Goal: Find specific page/section: Find specific page/section

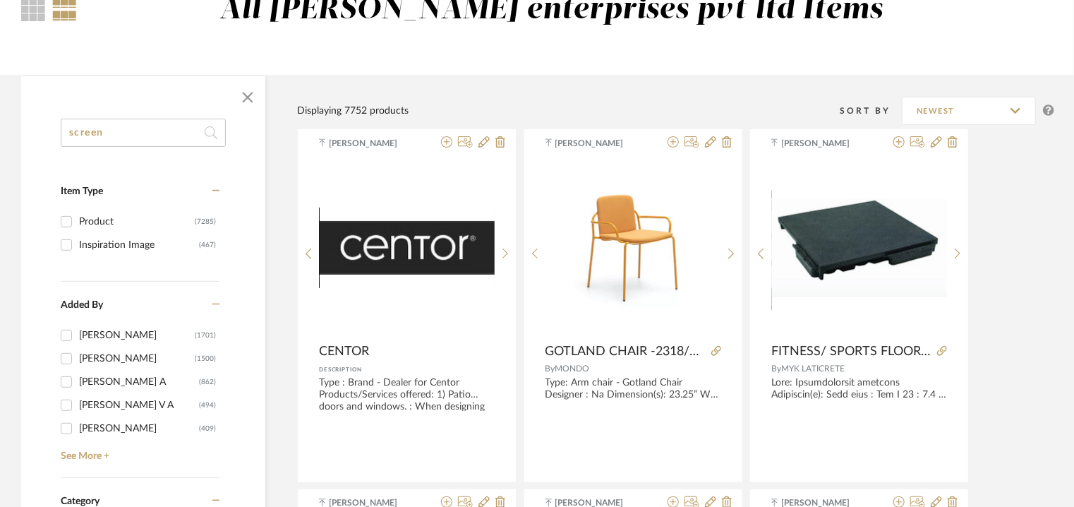
type input "screen"
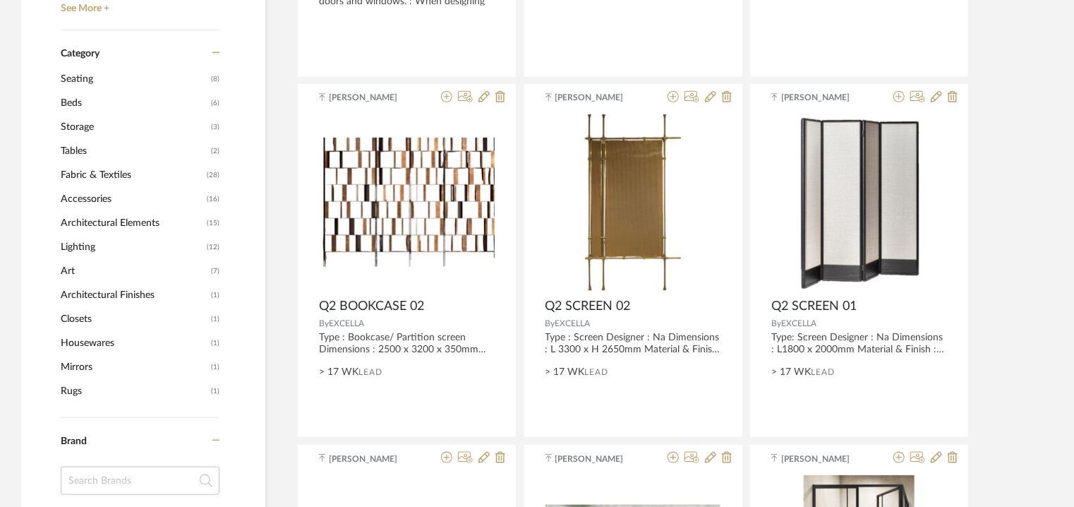
scroll to position [564, 0]
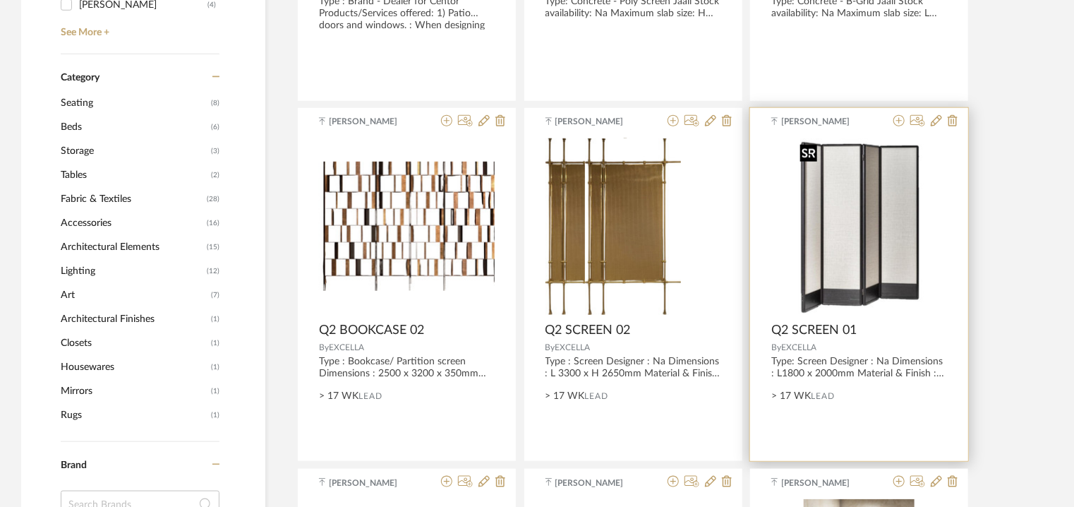
click at [0, 0] on img at bounding box center [0, 0] width 0 height 0
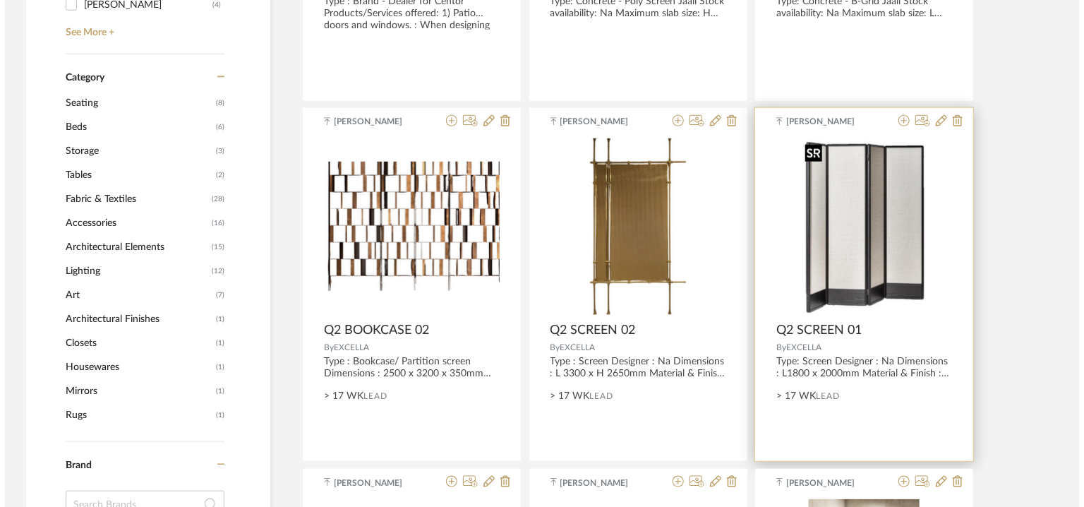
scroll to position [0, 0]
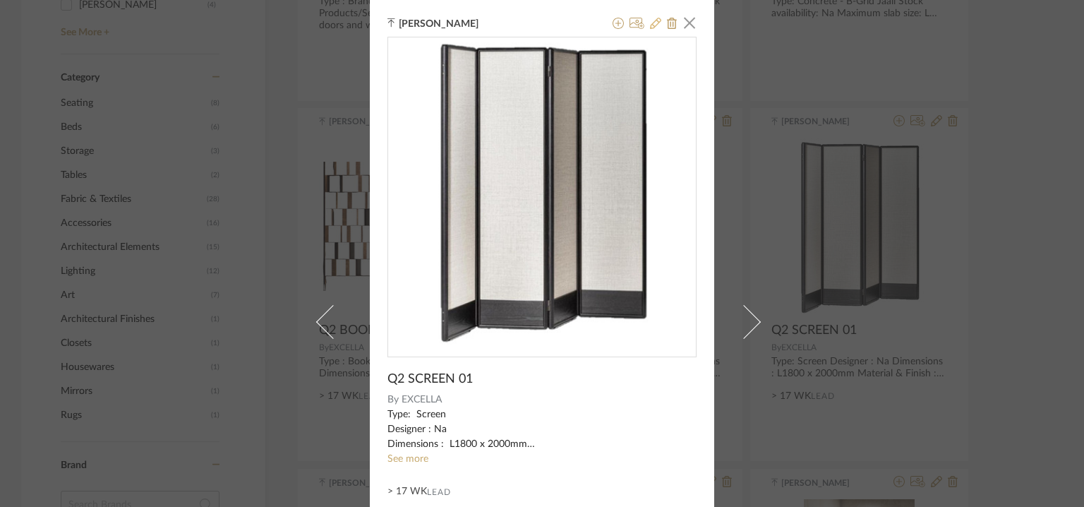
click at [653, 21] on icon at bounding box center [655, 23] width 11 height 11
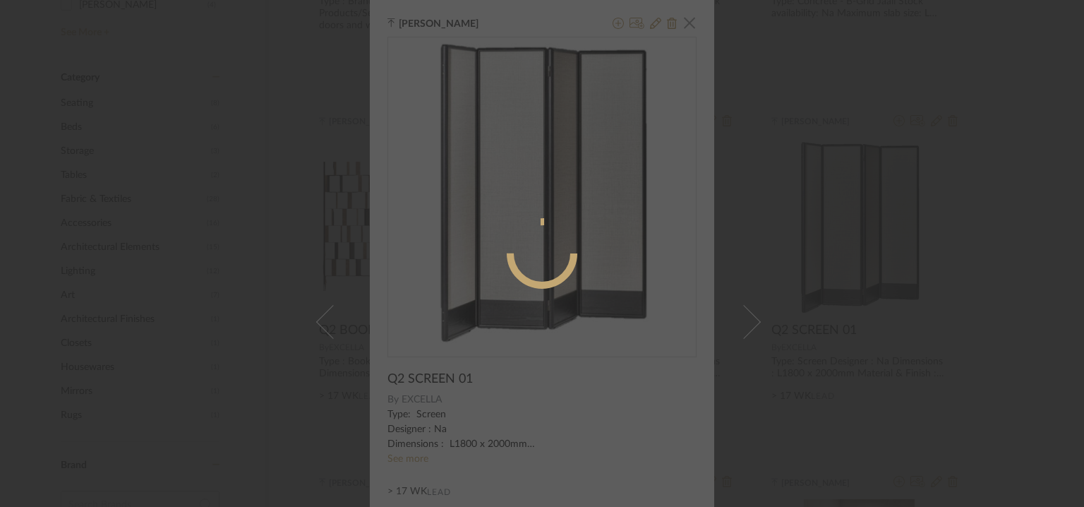
radio input "true"
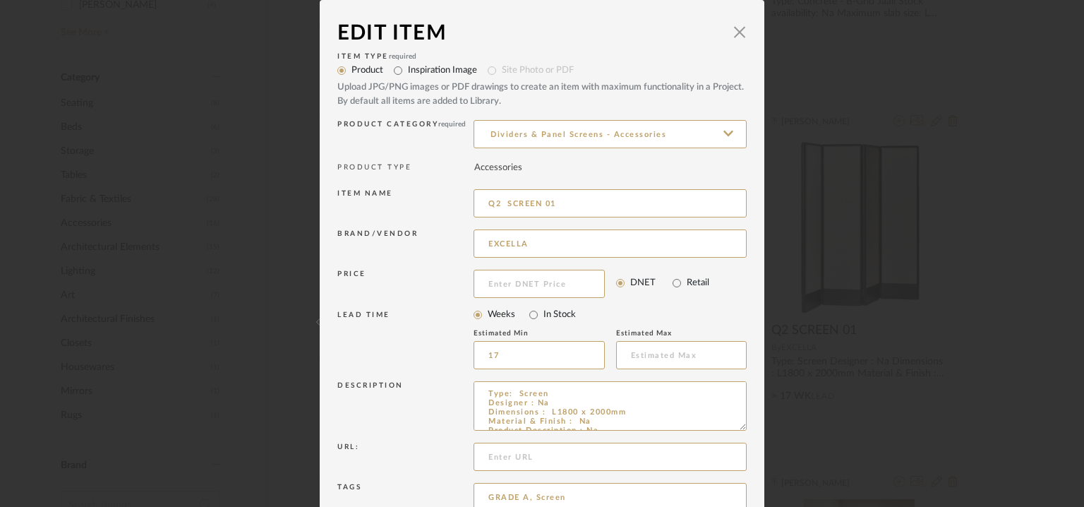
click at [689, 26] on div "Edit Item" at bounding box center [531, 33] width 388 height 31
click at [734, 32] on span "button" at bounding box center [739, 32] width 28 height 28
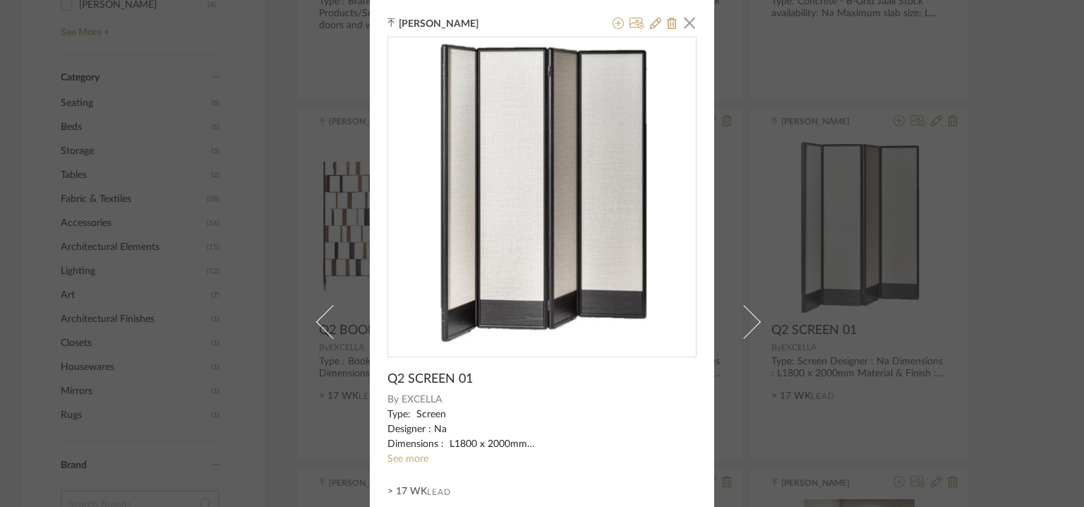
click at [169, 311] on div "[PERSON_NAME] × Q2 SCREEN 01 By EXCELLA Type: Screen Designer : Na Dimensions :…" at bounding box center [542, 253] width 1084 height 507
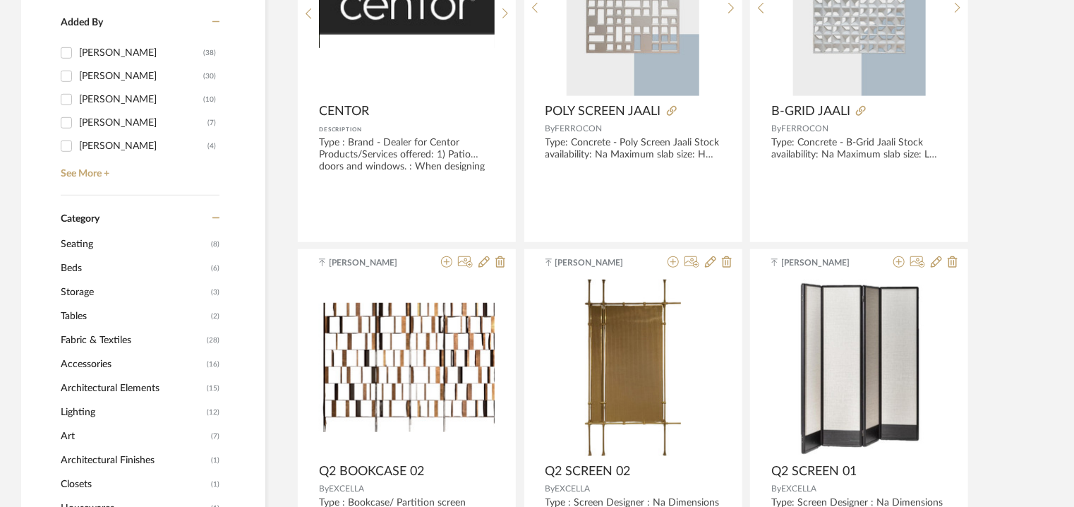
scroll to position [141, 0]
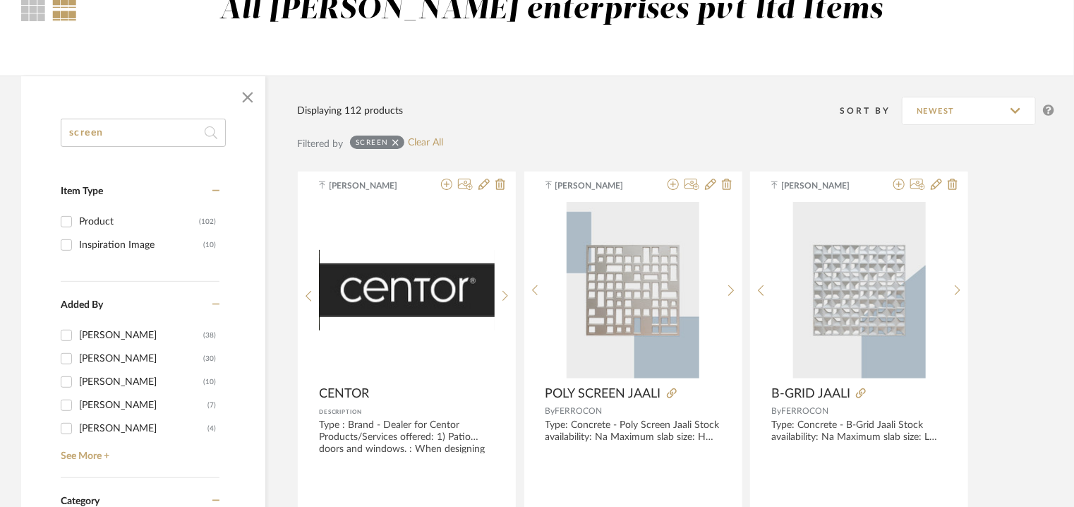
drag, startPoint x: 126, startPoint y: 135, endPoint x: 0, endPoint y: 122, distance: 126.2
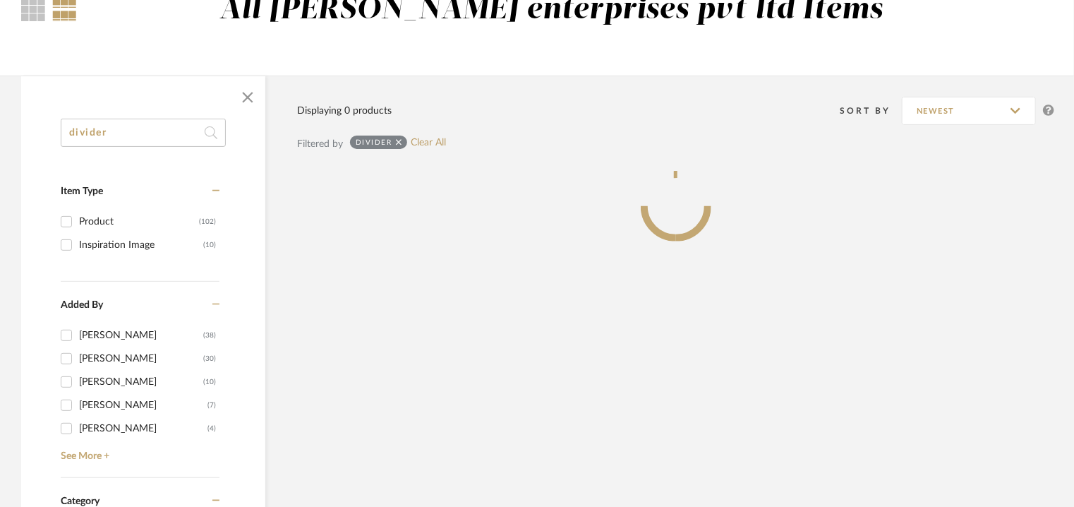
type input "divider"
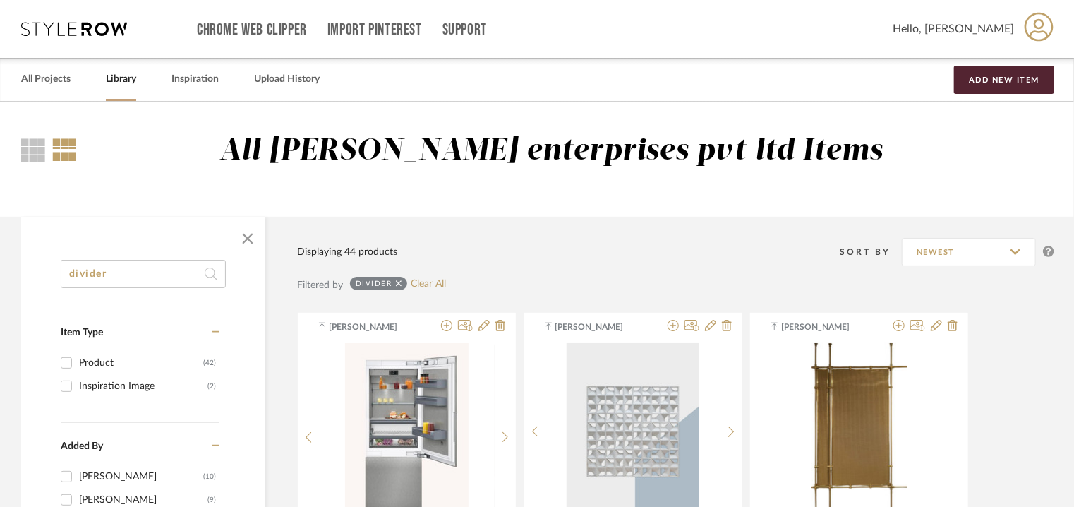
drag, startPoint x: 40, startPoint y: 241, endPoint x: 0, endPoint y: 231, distance: 40.9
click at [246, 239] on span "button" at bounding box center [248, 239] width 34 height 34
